Goal: Information Seeking & Learning: Learn about a topic

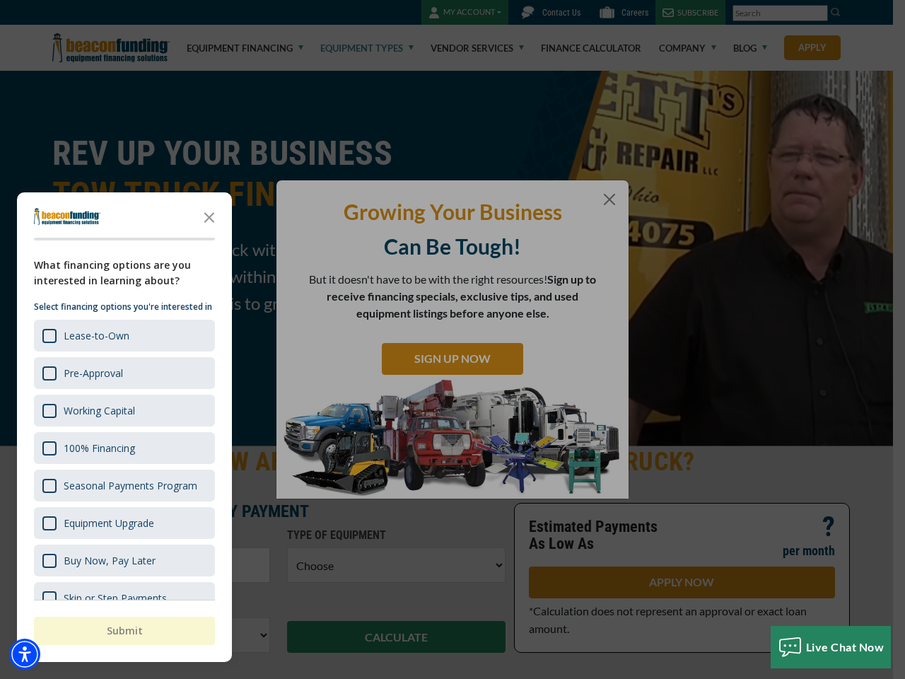
click at [452, 339] on div "button" at bounding box center [452, 339] width 905 height 679
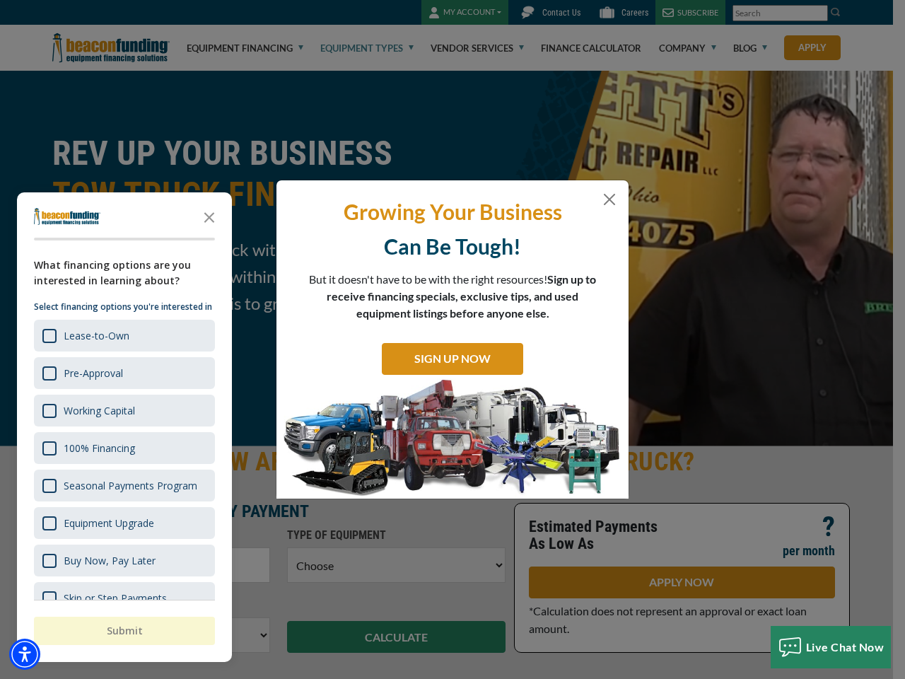
click at [25, 654] on img "Accessibility Menu" at bounding box center [24, 653] width 31 height 31
click at [452, 339] on body "Skip to main content Enable accessibility for low vision Open the accessibility…" at bounding box center [452, 339] width 905 height 679
click at [209, 216] on body "Skip to main content Enable accessibility for low vision Open the accessibility…" at bounding box center [452, 339] width 905 height 679
click at [123, 335] on body "Skip to main content Enable accessibility for low vision Open the accessibility…" at bounding box center [452, 339] width 905 height 679
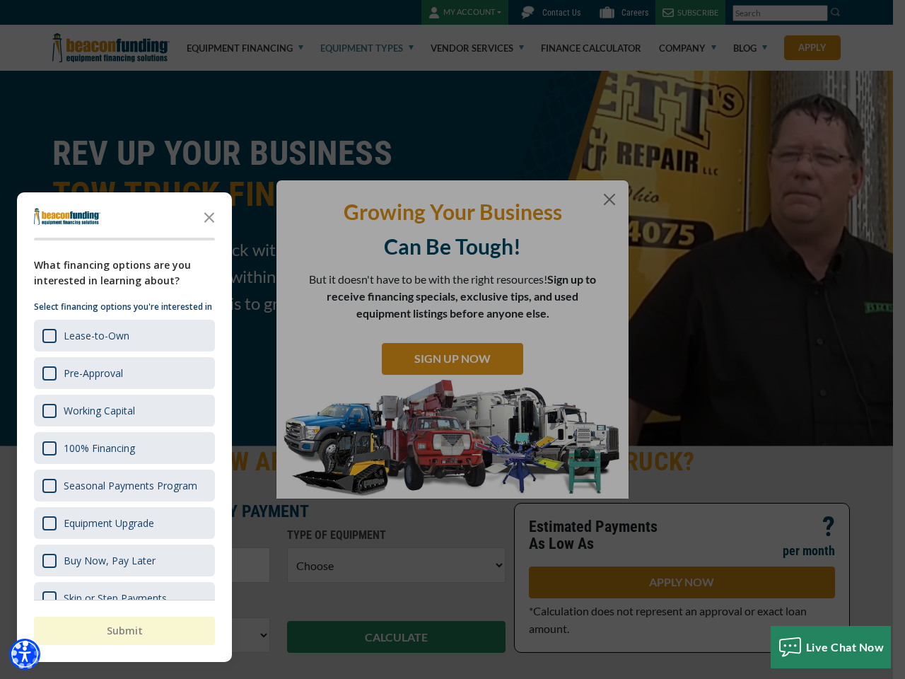
click at [123, 372] on body "Skip to main content Enable accessibility for low vision Open the accessibility…" at bounding box center [452, 339] width 905 height 679
click at [123, 410] on body "Skip to main content Enable accessibility for low vision Open the accessibility…" at bounding box center [452, 339] width 905 height 679
click at [123, 447] on body "Skip to main content Enable accessibility for low vision Open the accessibility…" at bounding box center [452, 339] width 905 height 679
click at [123, 485] on body "Skip to main content Enable accessibility for low vision Open the accessibility…" at bounding box center [452, 339] width 905 height 679
click at [123, 522] on body "Skip to main content Enable accessibility for low vision Open the accessibility…" at bounding box center [452, 339] width 905 height 679
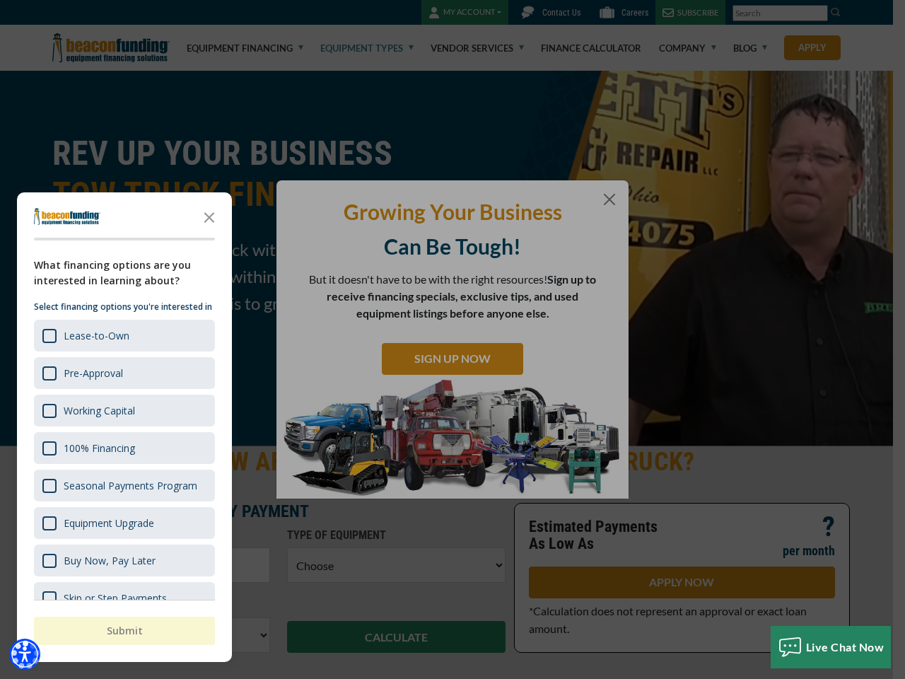
click at [554, 678] on html "Skip to main content Enable accessibility for low vision Open the accessibility…" at bounding box center [452, 339] width 905 height 679
